Goal: Check status

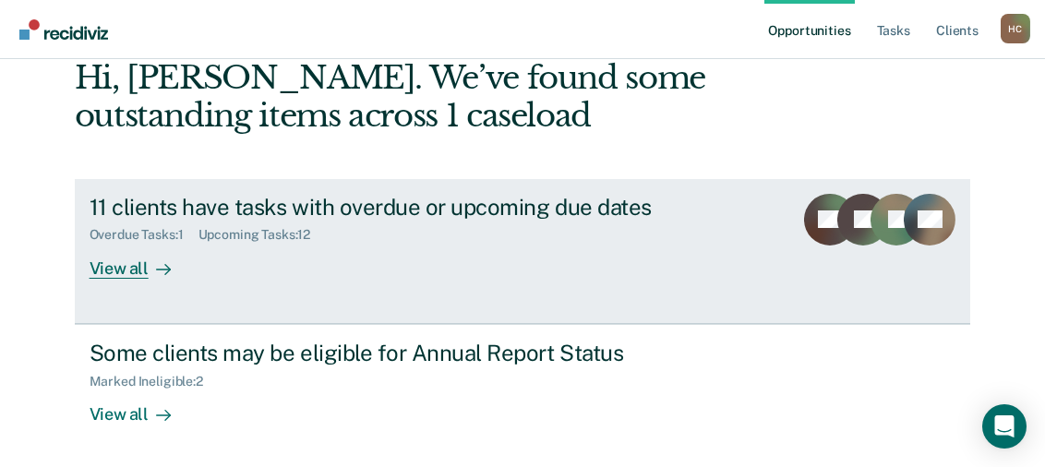
scroll to position [97, 0]
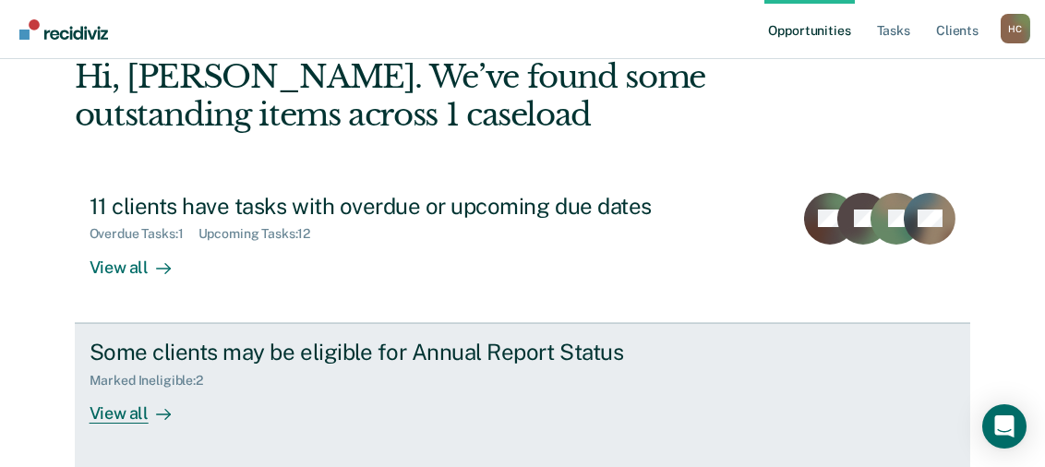
click at [114, 415] on div "View all" at bounding box center [141, 406] width 103 height 36
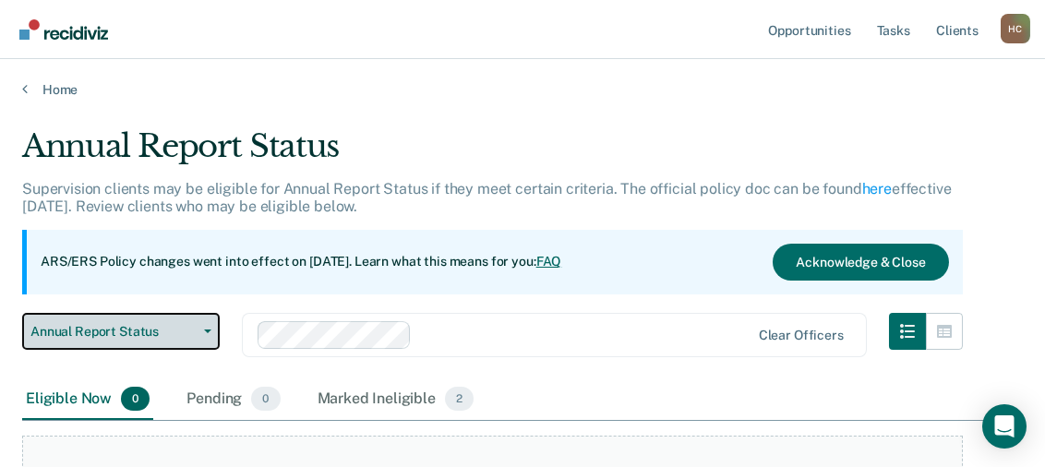
click at [208, 330] on icon "button" at bounding box center [207, 331] width 7 height 4
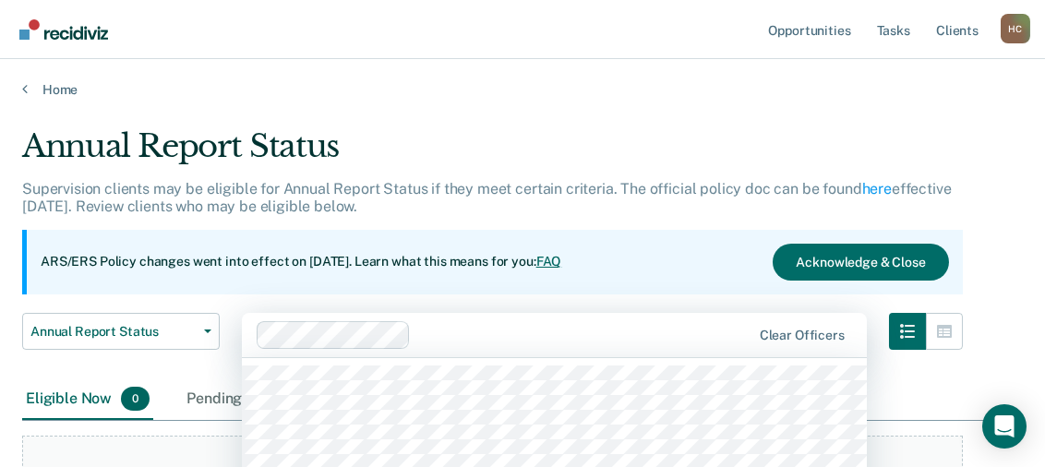
scroll to position [166, 0]
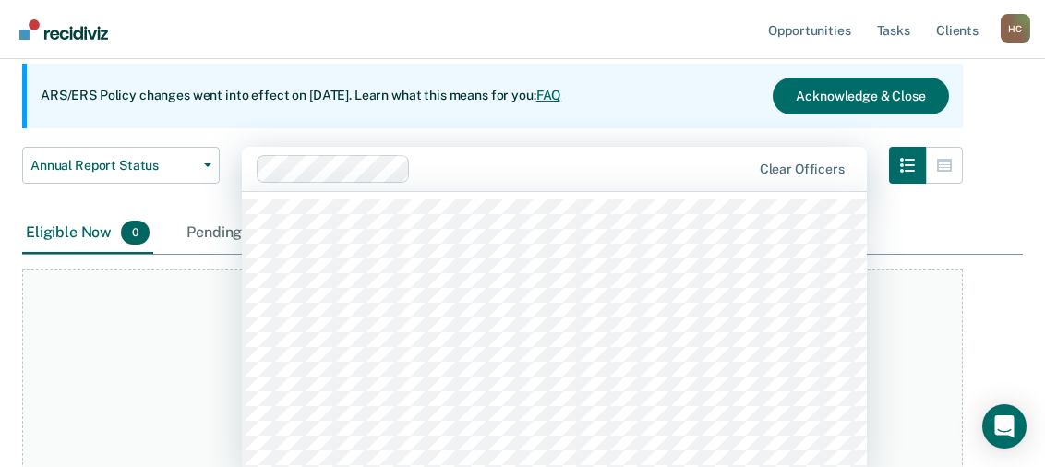
click at [473, 191] on div "1192 results available. Use Up and Down to choose options, press Enter to selec…" at bounding box center [554, 169] width 625 height 44
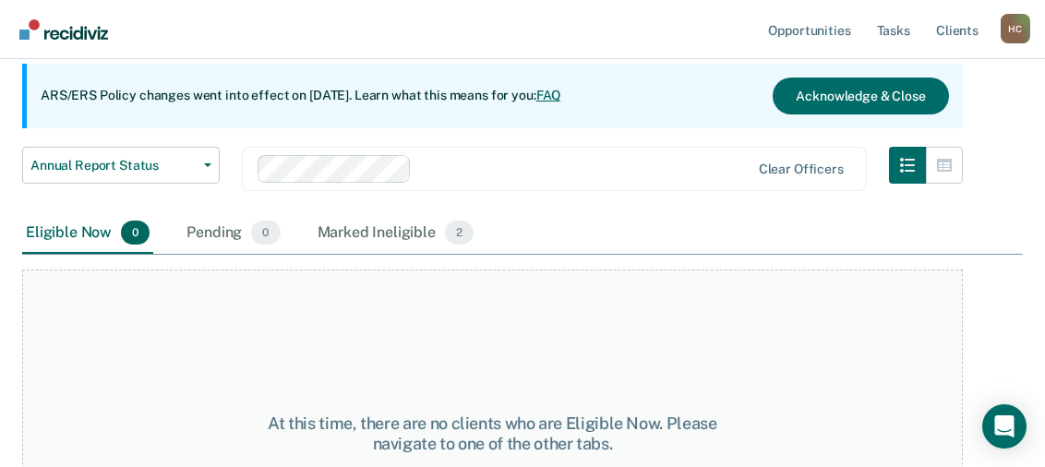
click at [117, 335] on div "At this time, there are no clients who are Eligible Now. Please navigate to one…" at bounding box center [492, 433] width 940 height 329
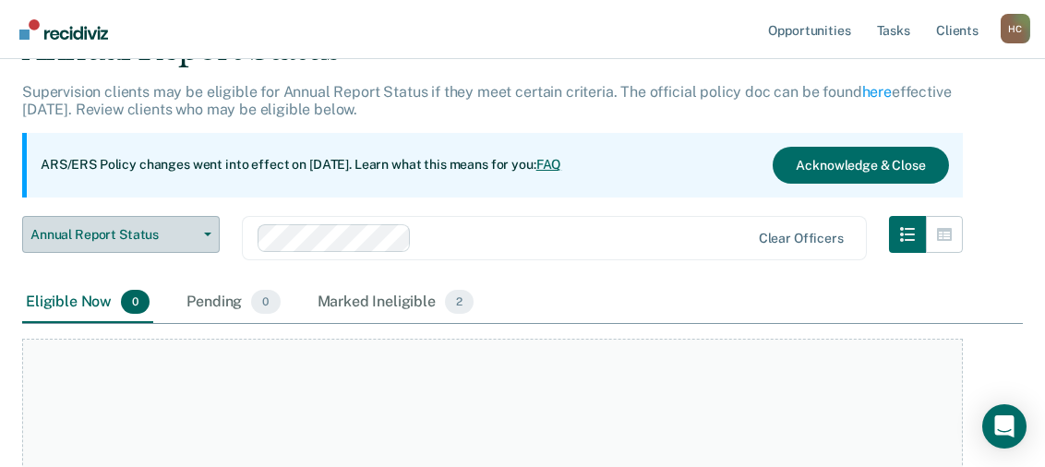
scroll to position [74, 0]
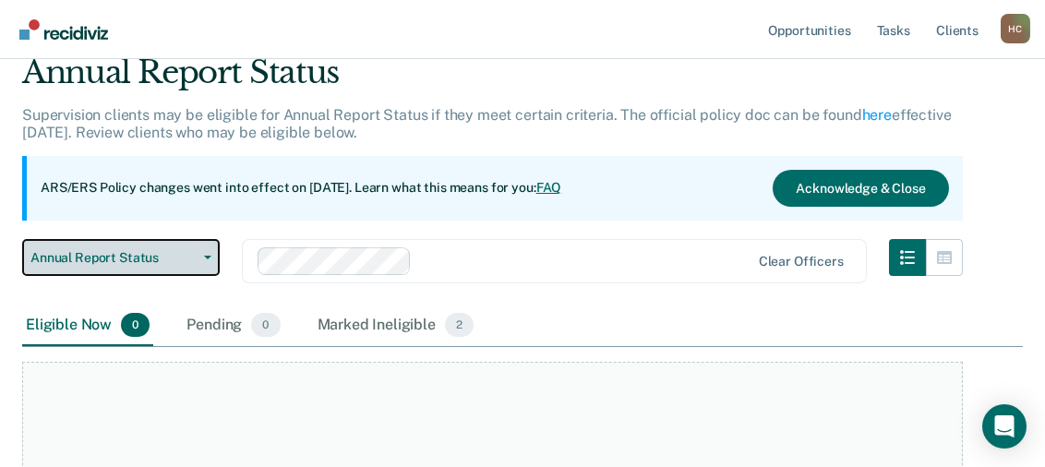
click at [205, 259] on button "Annual Report Status" at bounding box center [120, 257] width 197 height 37
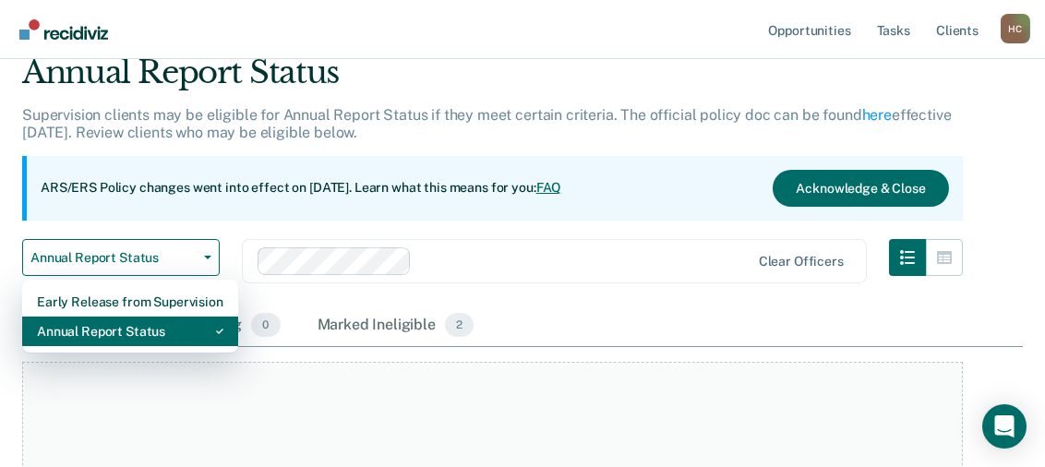
click at [178, 329] on div "Annual Report Status" at bounding box center [130, 332] width 186 height 30
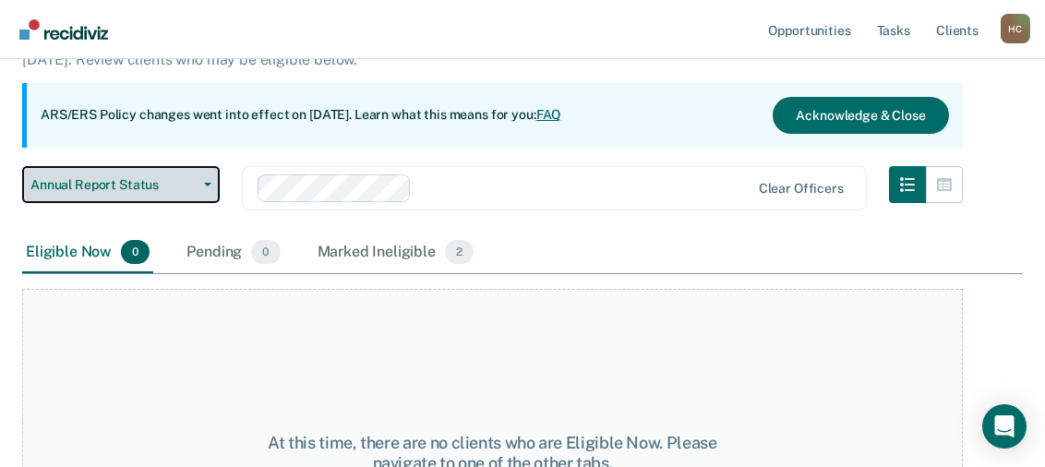
scroll to position [0, 0]
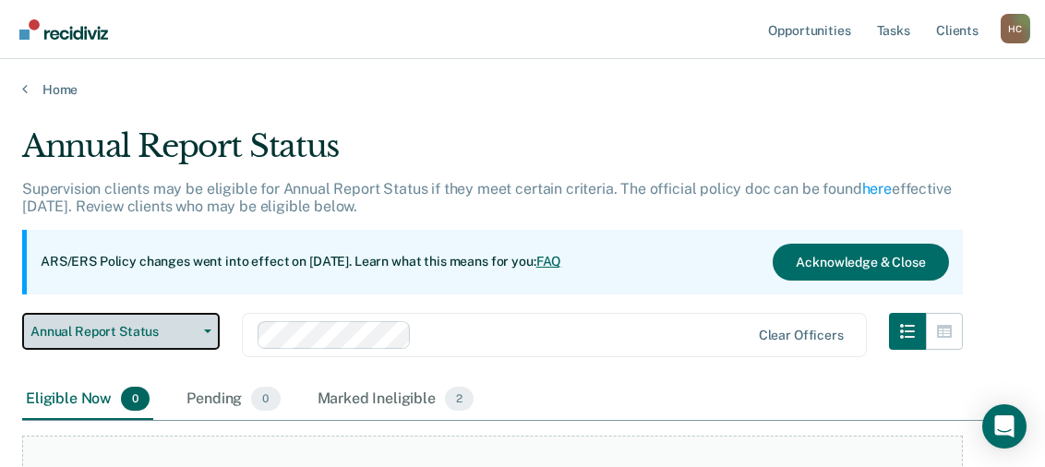
click at [205, 329] on icon "button" at bounding box center [207, 331] width 7 height 4
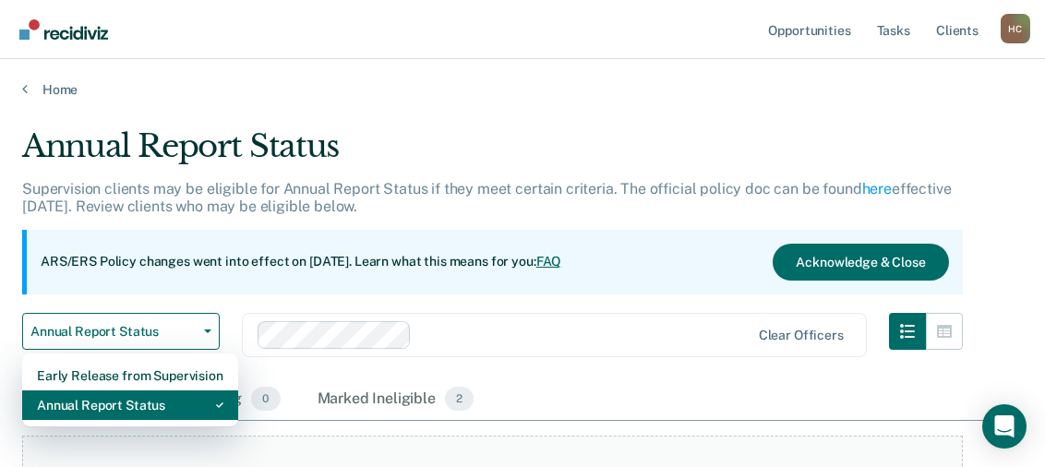
click at [181, 406] on div "Annual Report Status" at bounding box center [130, 405] width 186 height 30
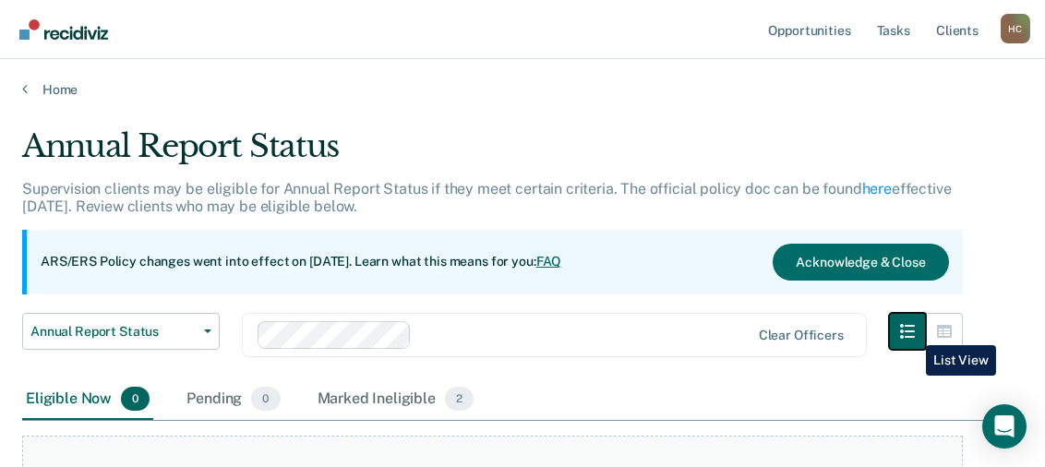
click at [912, 331] on icon "button" at bounding box center [907, 331] width 15 height 15
click at [22, 88] on icon at bounding box center [25, 88] width 6 height 15
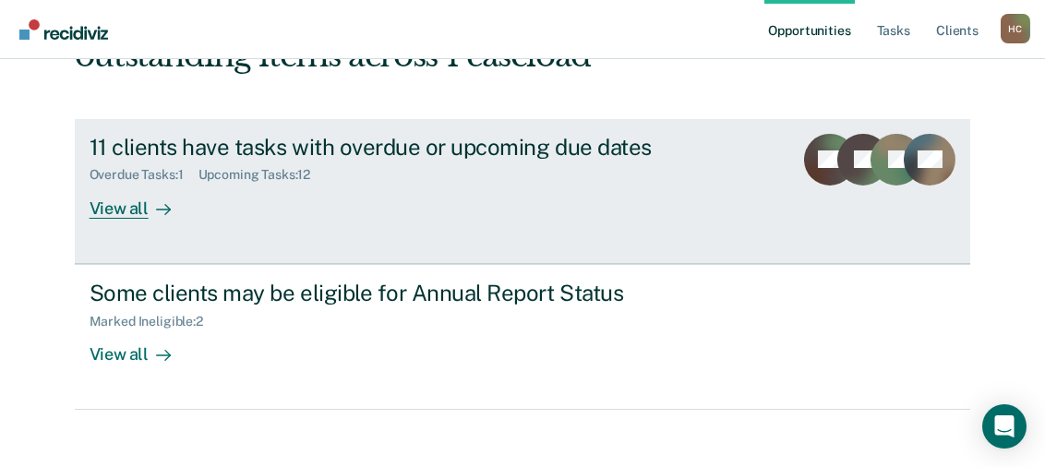
scroll to position [171, 0]
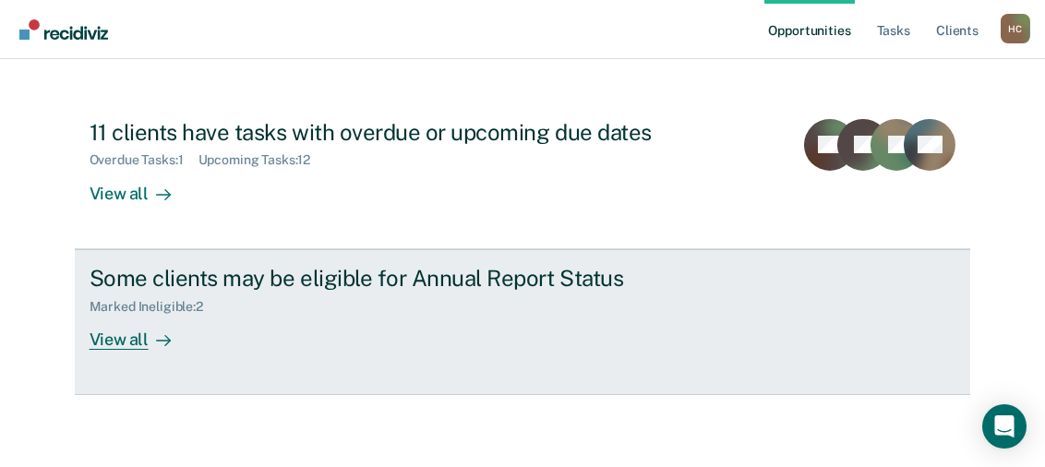
click at [131, 305] on div "Marked Ineligible : 2" at bounding box center [154, 307] width 128 height 16
